Goal: Find specific page/section: Find specific page/section

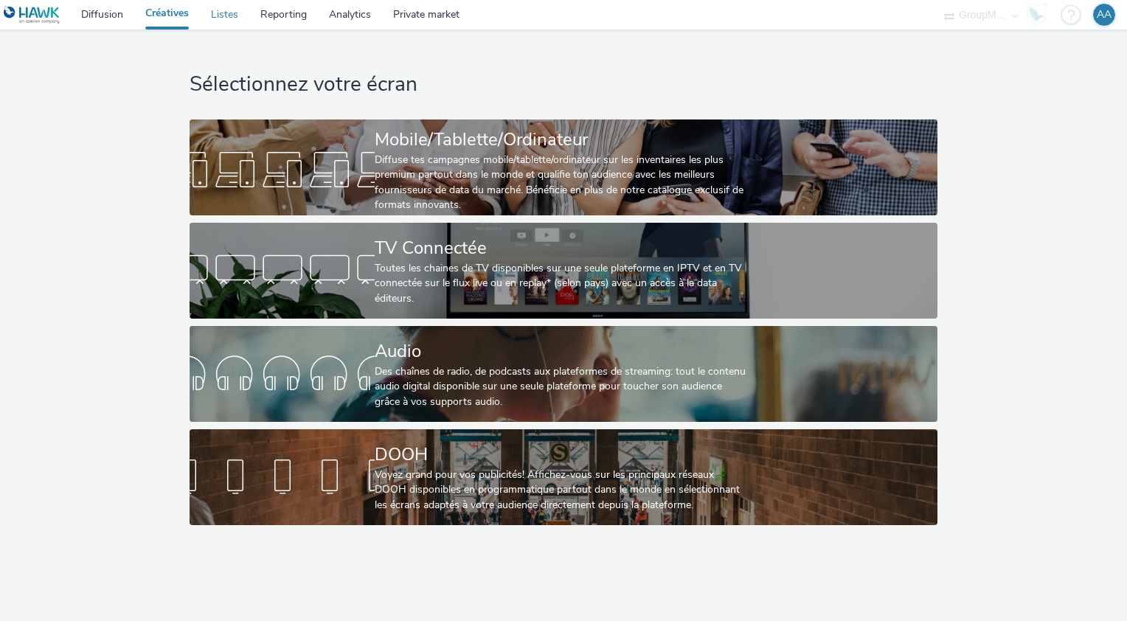
click at [221, 19] on link "Listes" at bounding box center [224, 14] width 49 height 29
click at [1012, 14] on div "GroupM [GEOGRAPHIC_DATA]" at bounding box center [981, 14] width 88 height 29
click at [1012, 17] on div "GroupM [GEOGRAPHIC_DATA]" at bounding box center [981, 14] width 88 height 29
click at [1003, 16] on select "GroupM [GEOGRAPHIC_DATA]" at bounding box center [981, 14] width 88 height 29
click at [993, 16] on select "GroupM [GEOGRAPHIC_DATA]" at bounding box center [981, 14] width 88 height 29
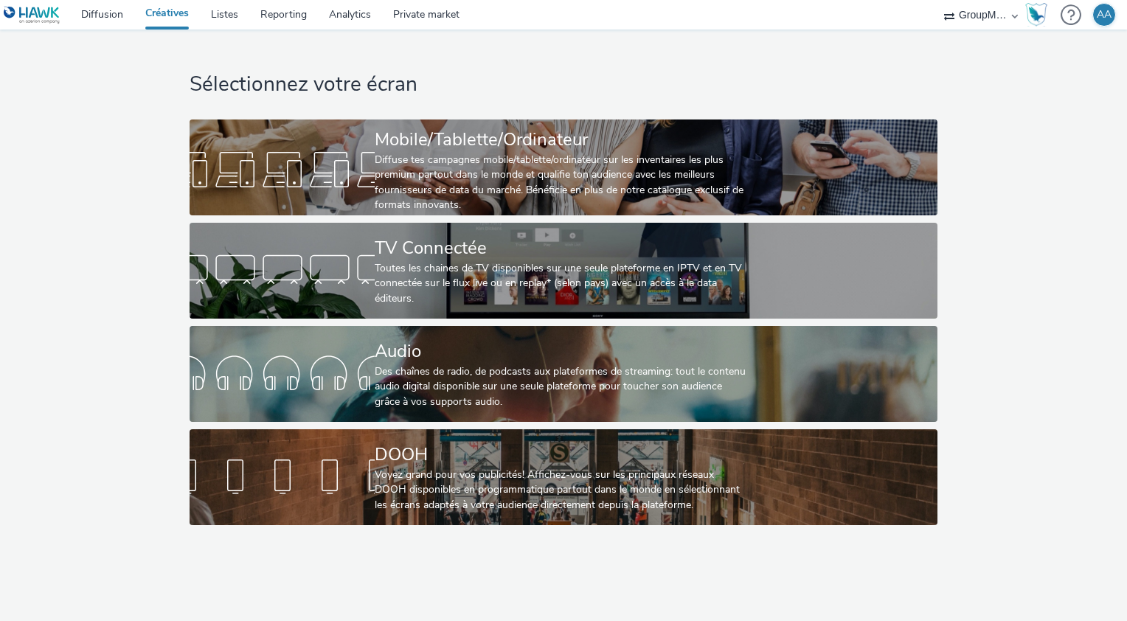
click at [993, 16] on select "GroupM [GEOGRAPHIC_DATA]" at bounding box center [981, 14] width 88 height 29
click at [937, 0] on select "GroupM [GEOGRAPHIC_DATA]" at bounding box center [981, 14] width 88 height 29
click at [982, 16] on select "GroupM [GEOGRAPHIC_DATA]" at bounding box center [981, 14] width 88 height 29
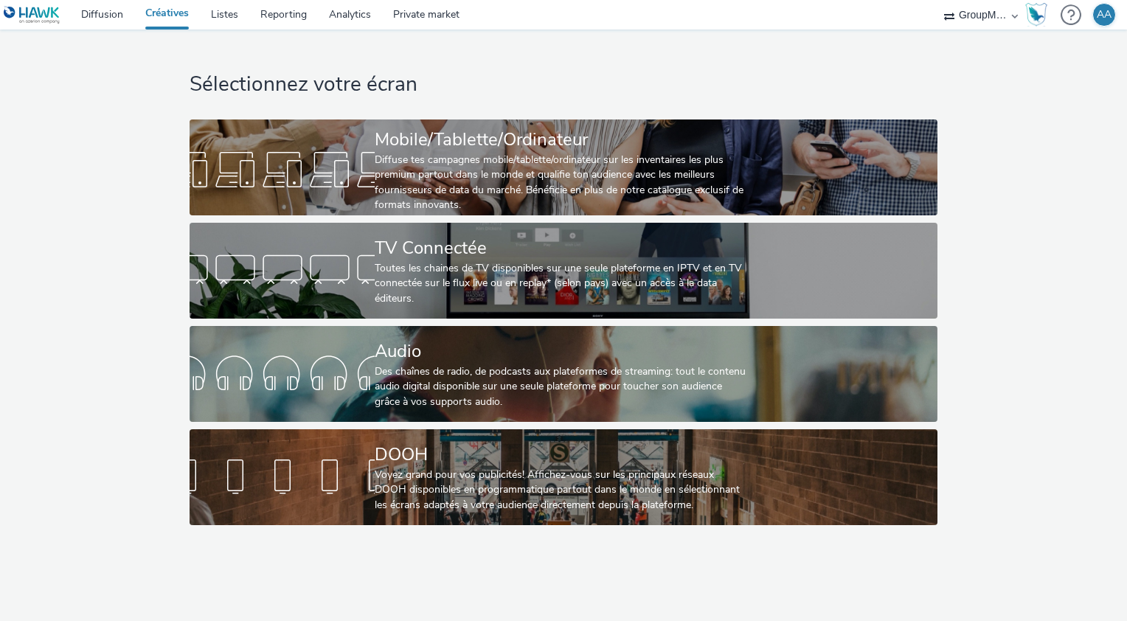
click at [937, 0] on select "GroupM [GEOGRAPHIC_DATA]" at bounding box center [981, 14] width 88 height 29
click at [119, 11] on link "Diffusion" at bounding box center [102, 14] width 64 height 29
